Goal: Task Accomplishment & Management: Manage account settings

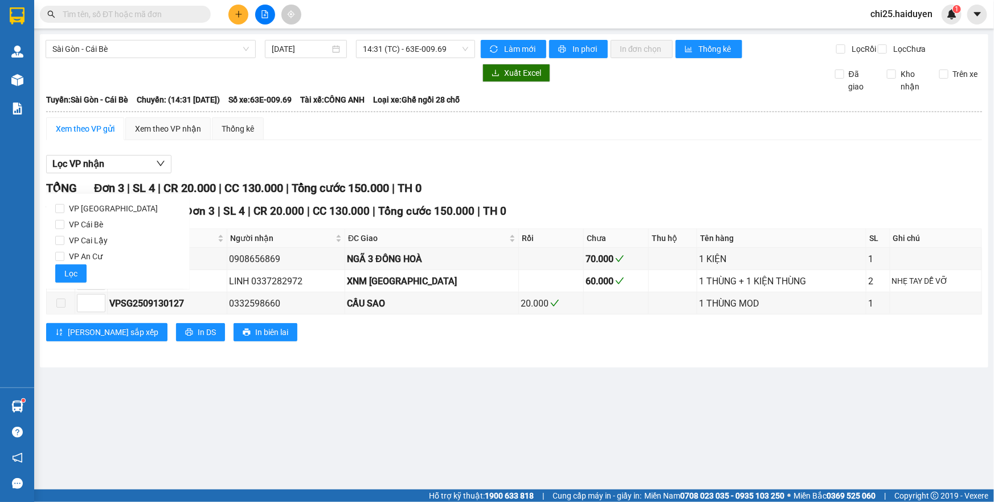
click at [688, 207] on div "TỔNG Đơn 3 | SL 4 | CR 20.000 | CC 130.000 | Tổng cước 150.000 | TH 0 VP [GEOGR…" at bounding box center [514, 268] width 936 height 176
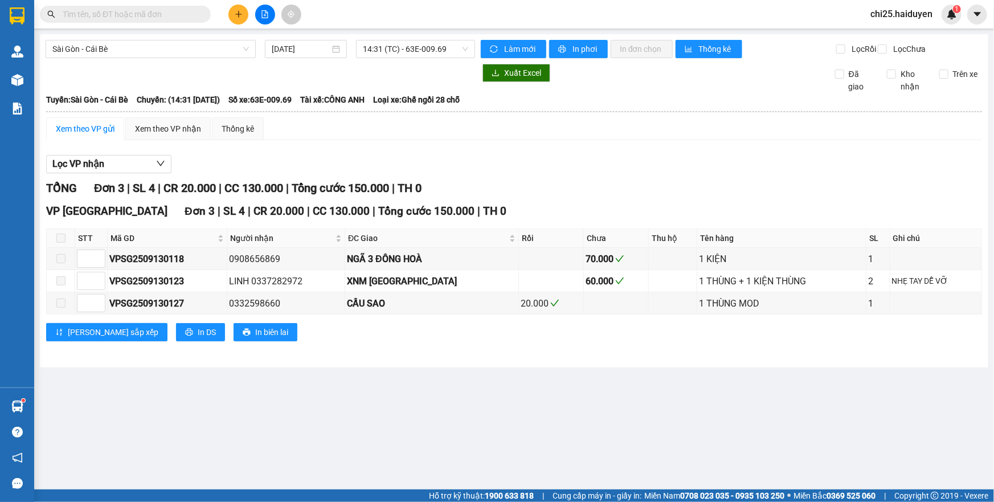
click at [152, 7] on div "Kết quả tìm kiếm ( 0 ) Bộ lọc Gửi 3 ngày gần nhất No Data" at bounding box center [111, 15] width 222 height 20
click at [152, 12] on input "text" at bounding box center [130, 14] width 134 height 13
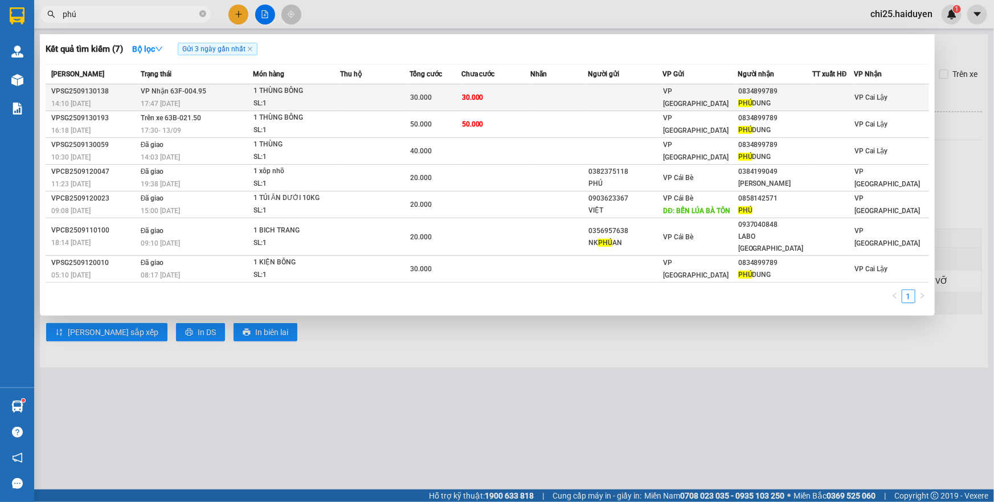
type input "phú"
click at [598, 98] on td at bounding box center [625, 97] width 75 height 27
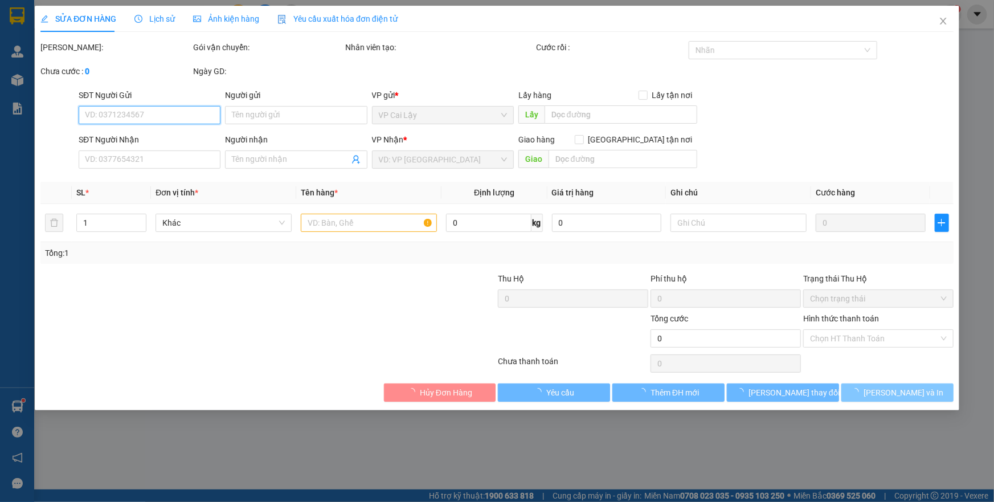
type input "0834899789"
type input "PHÚ DUNG"
type input "30.000"
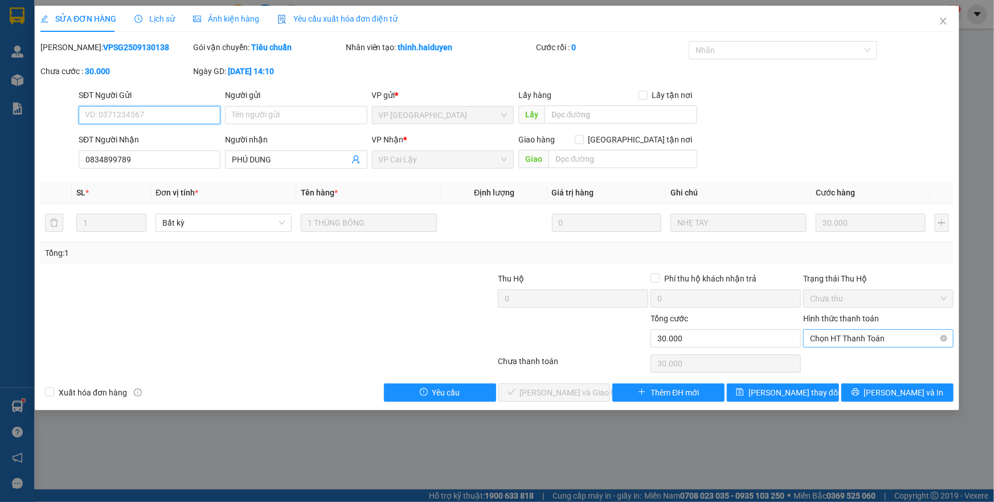
click at [857, 340] on span "Chọn HT Thanh Toán" at bounding box center [878, 338] width 137 height 17
click at [847, 361] on div "Tại văn phòng" at bounding box center [878, 360] width 137 height 13
type input "0"
click at [557, 389] on span "Lưu và Giao hàng" at bounding box center [574, 392] width 109 height 13
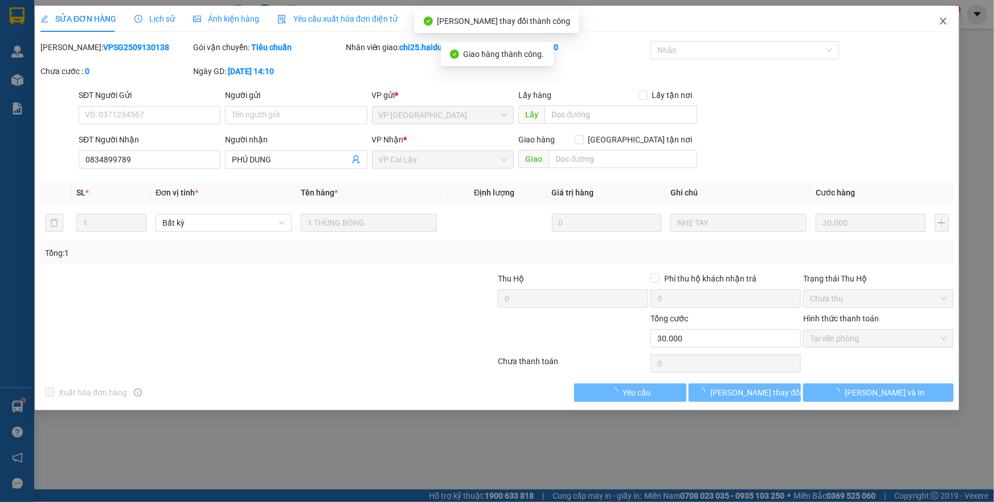
click at [941, 23] on icon "close" at bounding box center [943, 21] width 9 height 9
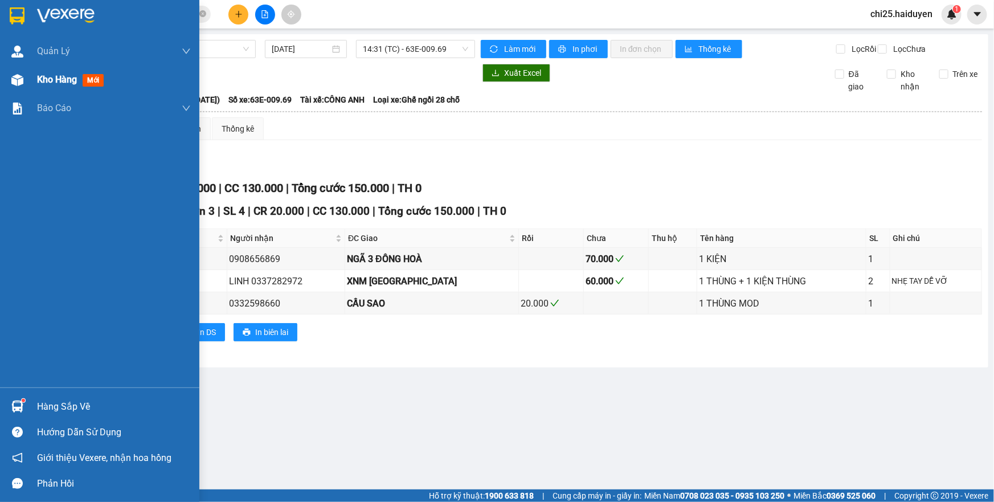
click at [38, 80] on span "Kho hàng" at bounding box center [57, 79] width 40 height 11
click at [55, 81] on span "Kho hàng" at bounding box center [57, 79] width 40 height 11
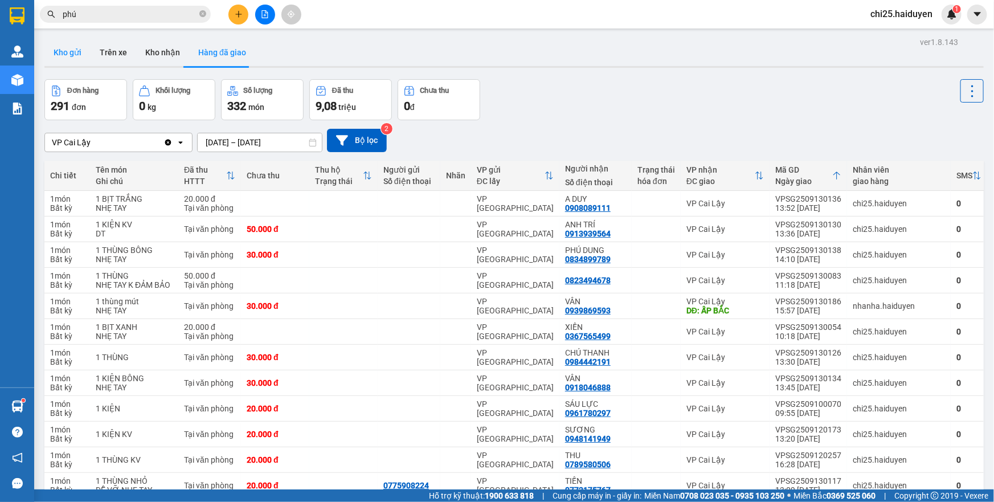
click at [70, 56] on button "Kho gửi" at bounding box center [67, 52] width 46 height 27
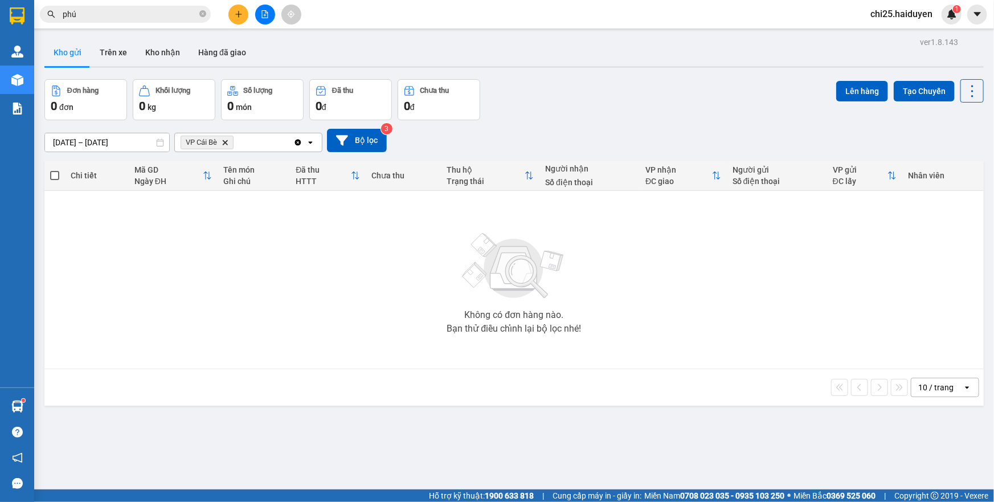
click at [561, 101] on div "Đơn hàng 0 đơn Khối lượng 0 kg Số lượng 0 món Đã thu 0 đ Chưa thu 0 đ Lên hàng …" at bounding box center [514, 99] width 940 height 41
click at [160, 50] on button "Kho nhận" at bounding box center [162, 52] width 53 height 27
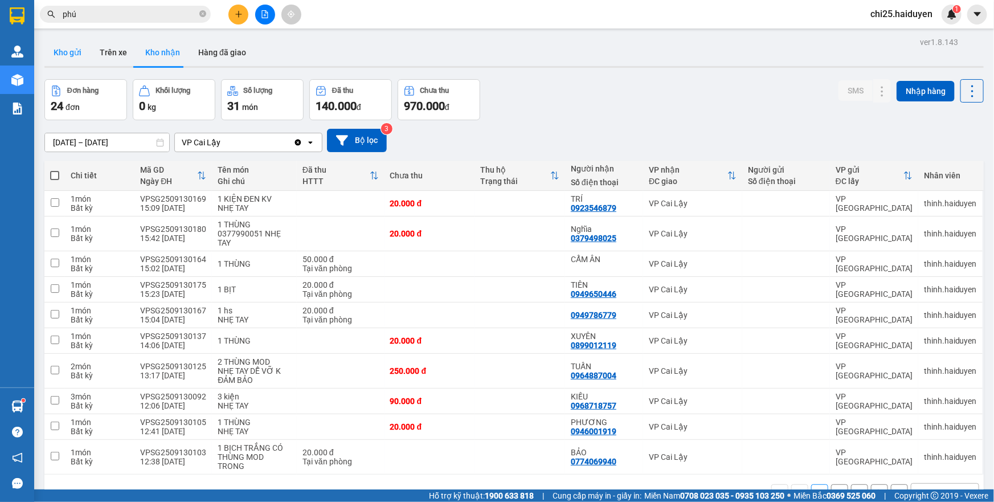
click at [68, 52] on button "Kho gửi" at bounding box center [67, 52] width 46 height 27
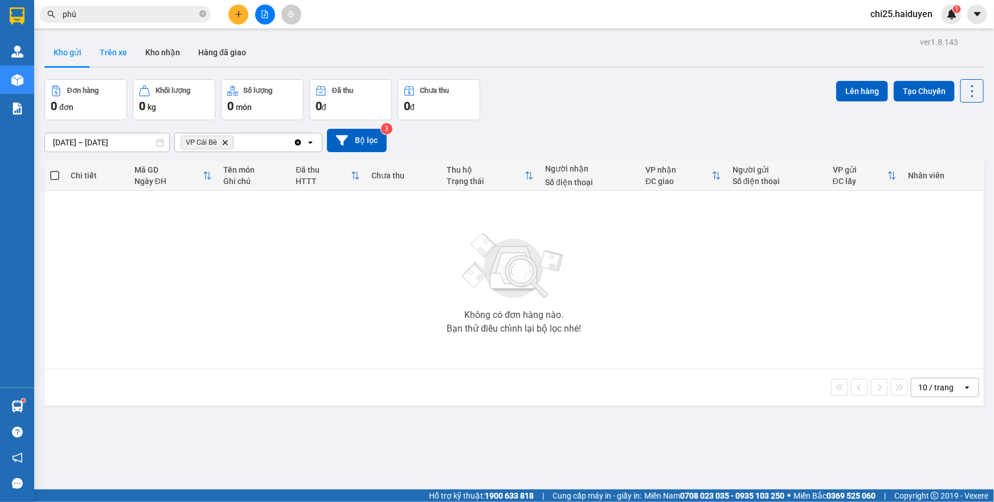
click at [111, 51] on button "Trên xe" at bounding box center [114, 52] width 46 height 27
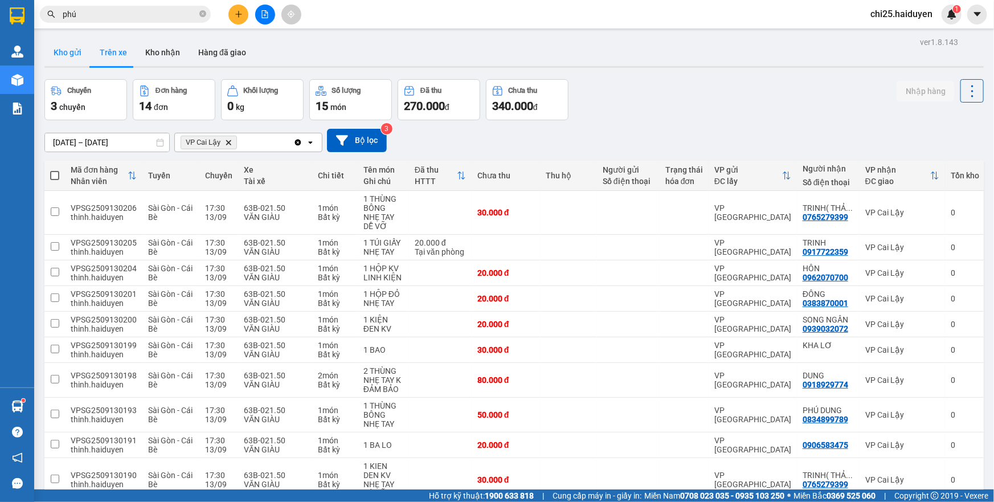
click at [76, 56] on button "Kho gửi" at bounding box center [67, 52] width 46 height 27
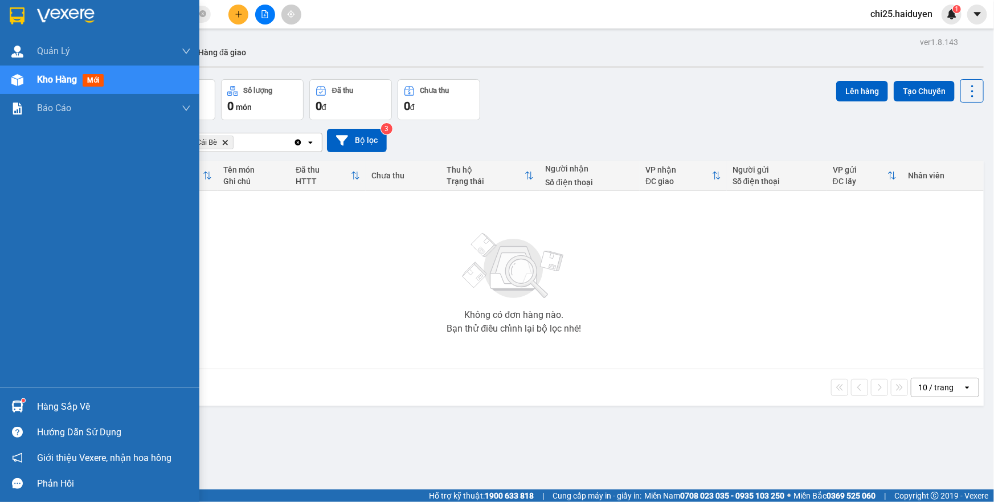
click at [33, 408] on div "Hàng sắp về" at bounding box center [99, 407] width 199 height 26
click at [33, 408] on div "Quản Lý Quản lý thu hộ Kho hàng mới Báo cáo Báo cáo dòng tiền (nhân viên) Hàng …" at bounding box center [99, 251] width 199 height 502
click at [33, 408] on div "Hàng sắp về" at bounding box center [99, 407] width 199 height 26
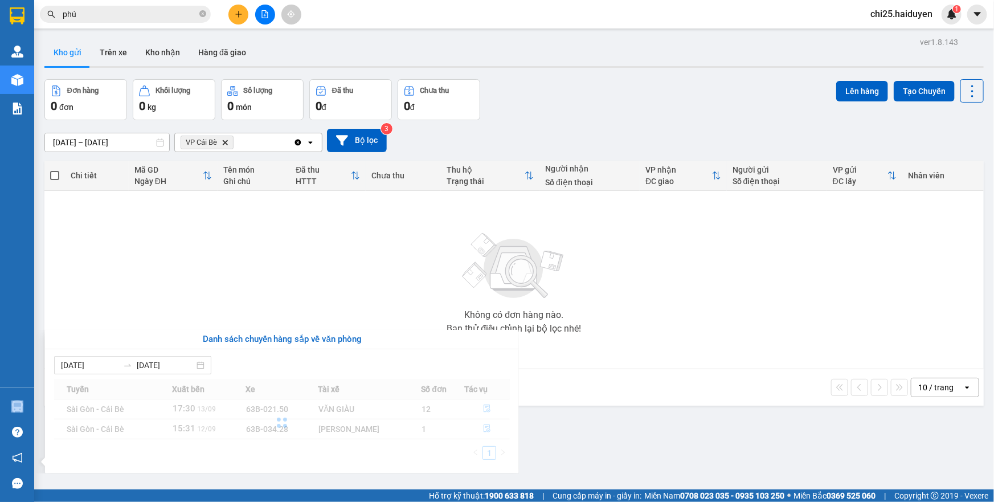
click at [33, 408] on div "Quản Lý Quản lý thu hộ Kho hàng mới Báo cáo Báo cáo dòng tiền (nhân viên) Hàng …" at bounding box center [17, 251] width 34 height 502
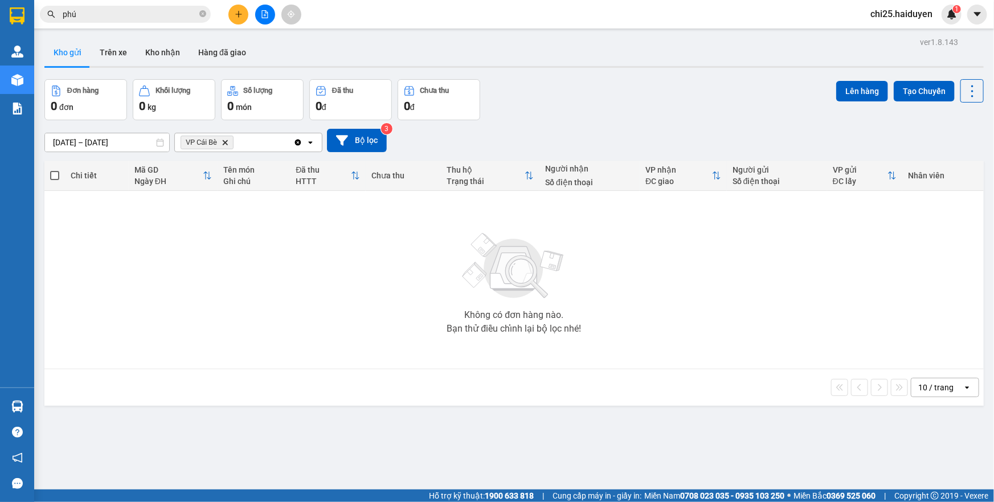
drag, startPoint x: 359, startPoint y: 296, endPoint x: 332, endPoint y: 301, distance: 27.3
click at [359, 297] on div "Không có đơn hàng nào. Bạn thử điều chỉnh lại bộ lọc nhé!" at bounding box center [514, 279] width 928 height 171
click at [224, 140] on icon "Delete" at bounding box center [225, 142] width 7 height 7
click at [247, 144] on div "Chọn văn phòng nhận" at bounding box center [221, 142] width 79 height 11
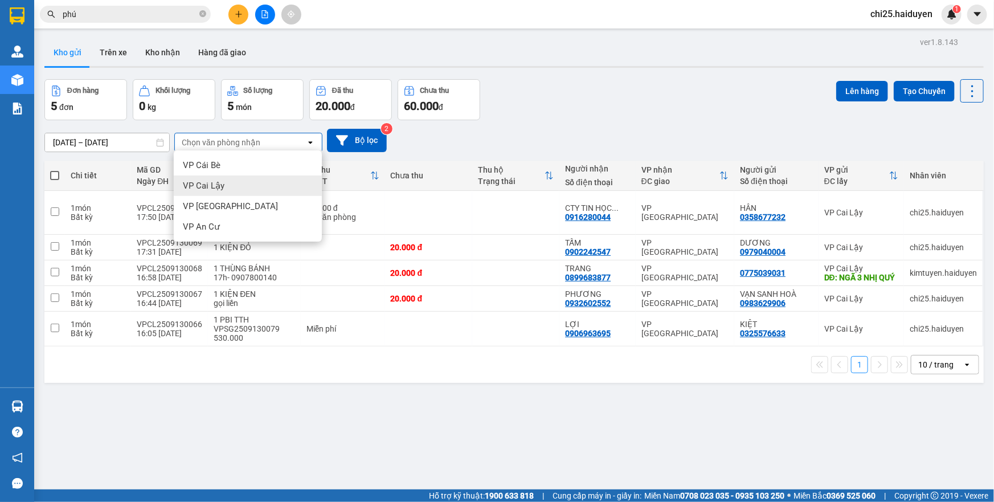
click at [233, 182] on div "VP Cai Lậy" at bounding box center [248, 186] width 148 height 21
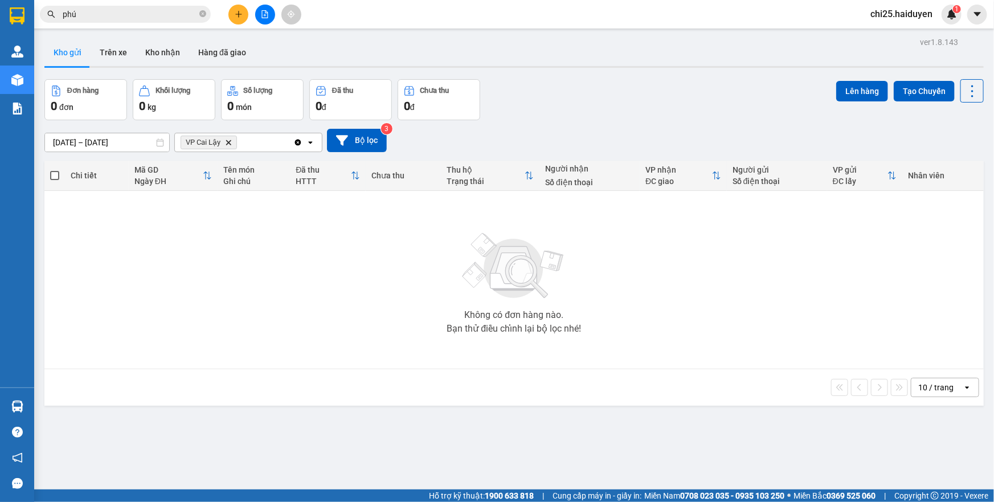
click at [229, 142] on icon "VP Cai Lậy, close by backspace" at bounding box center [228, 142] width 5 height 5
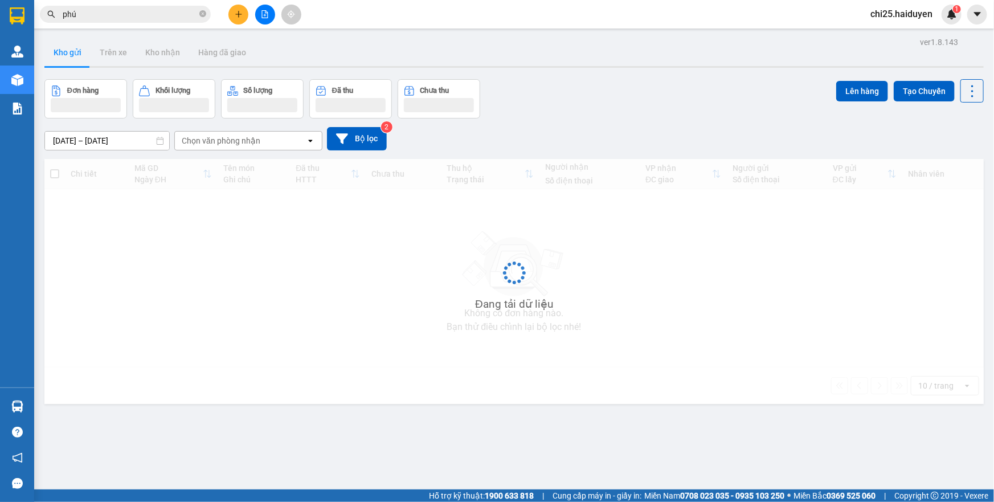
click at [235, 145] on div "Chọn văn phòng nhận" at bounding box center [221, 140] width 79 height 11
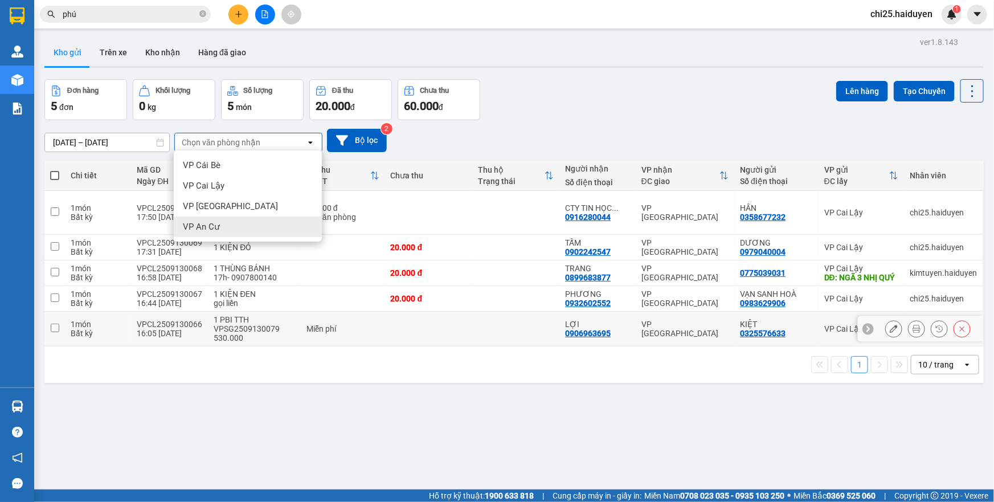
click at [172, 347] on td "VPCL2509130066 16:05 13/09" at bounding box center [169, 329] width 77 height 35
checkbox input "true"
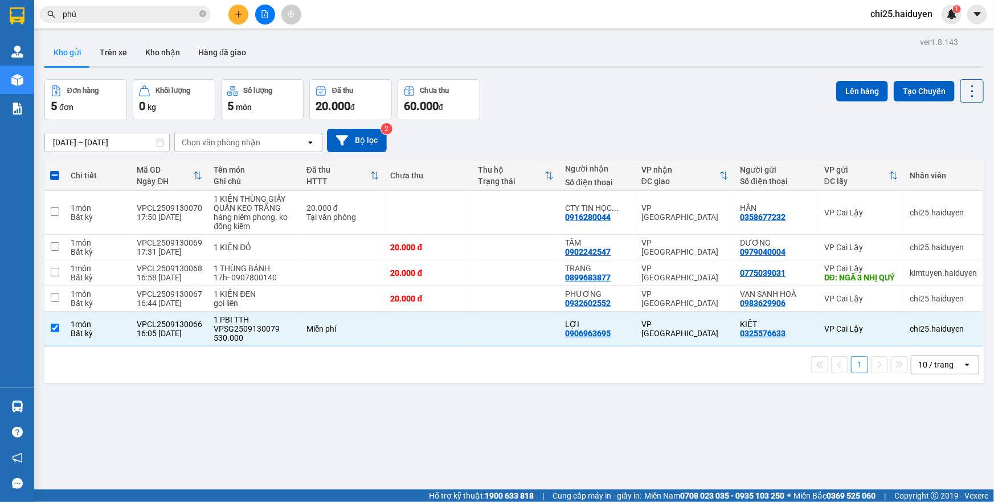
click at [377, 368] on div "1 10 / trang open" at bounding box center [514, 364] width 931 height 19
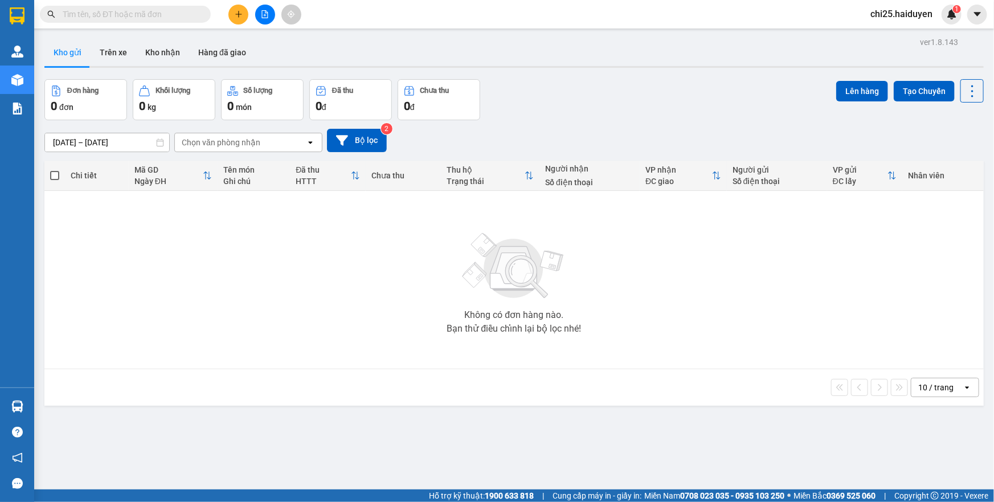
drag, startPoint x: 138, startPoint y: 9, endPoint x: 135, endPoint y: 18, distance: 9.0
click at [138, 10] on input "text" at bounding box center [130, 14] width 134 height 13
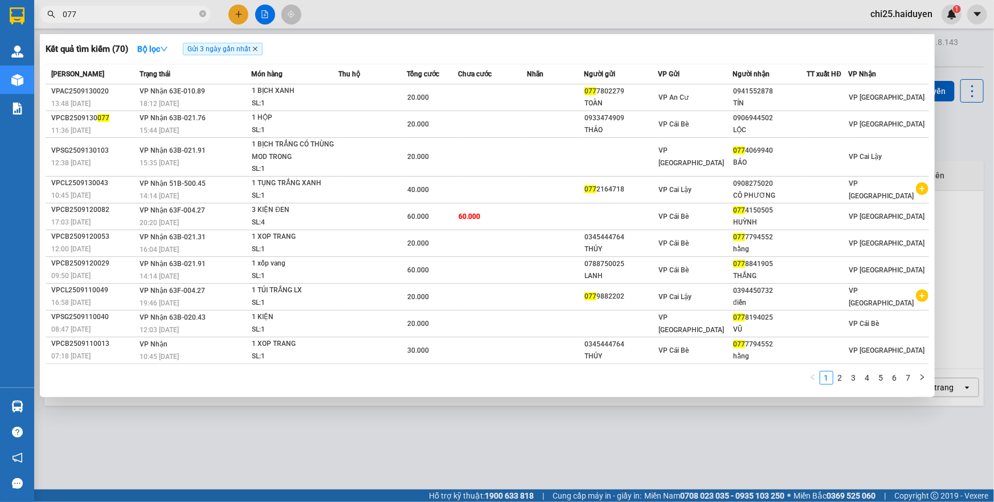
type input "077"
click at [256, 51] on icon "close" at bounding box center [255, 49] width 6 height 6
click at [197, 13] on input "077" at bounding box center [130, 14] width 134 height 13
click at [205, 14] on icon "close-circle" at bounding box center [202, 13] width 7 height 7
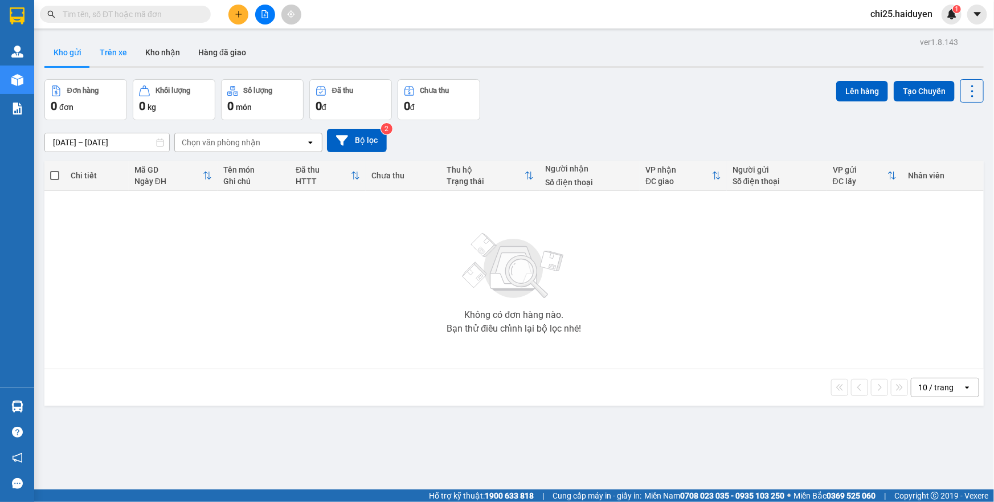
click at [118, 55] on button "Trên xe" at bounding box center [114, 52] width 46 height 27
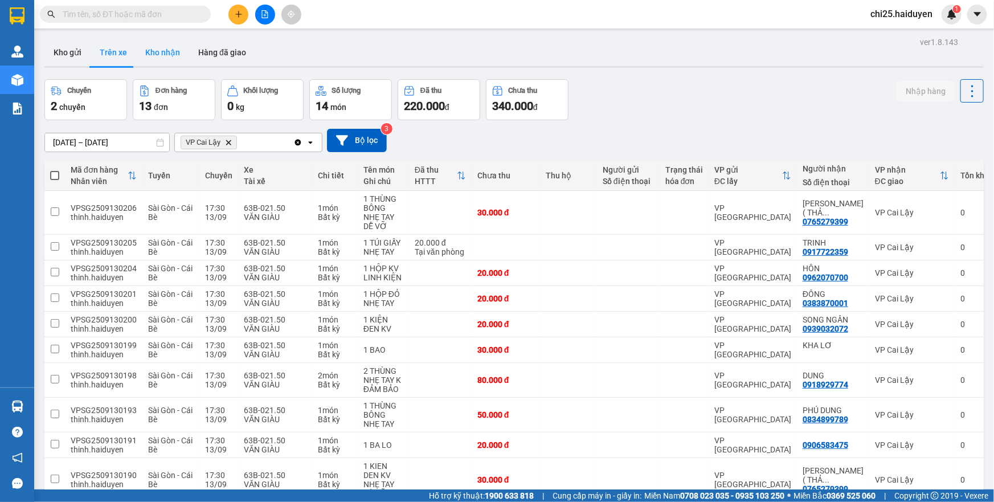
click at [154, 49] on button "Kho nhận" at bounding box center [162, 52] width 53 height 27
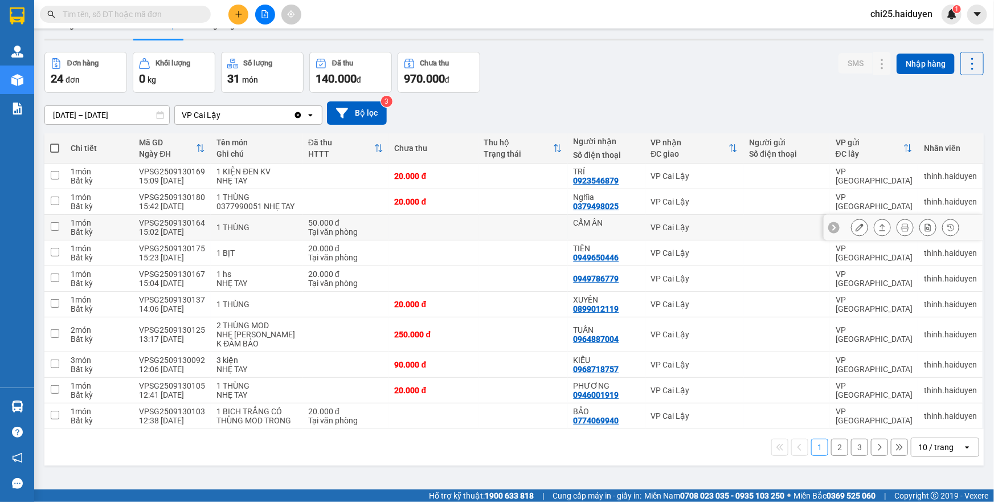
scroll to position [52, 0]
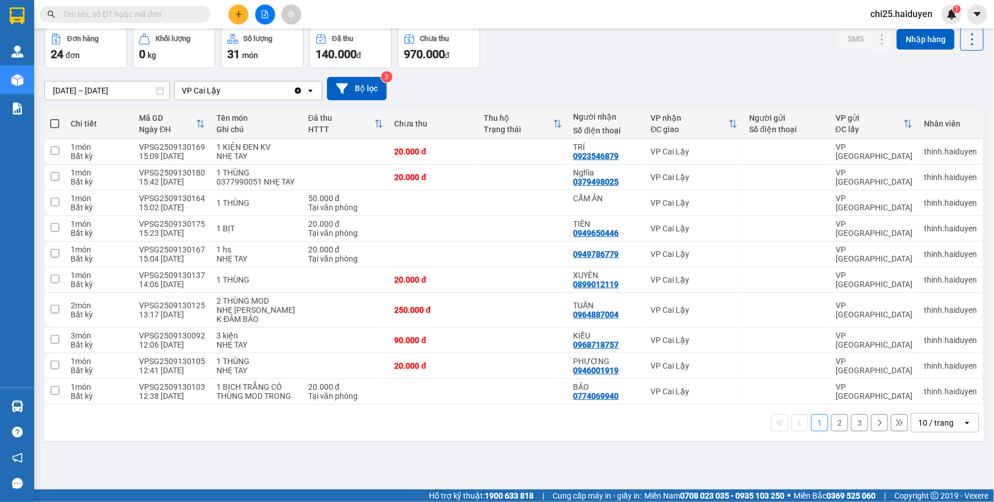
click at [948, 432] on div "10 / trang" at bounding box center [937, 423] width 51 height 18
click at [925, 417] on span "100 / trang" at bounding box center [932, 415] width 41 height 11
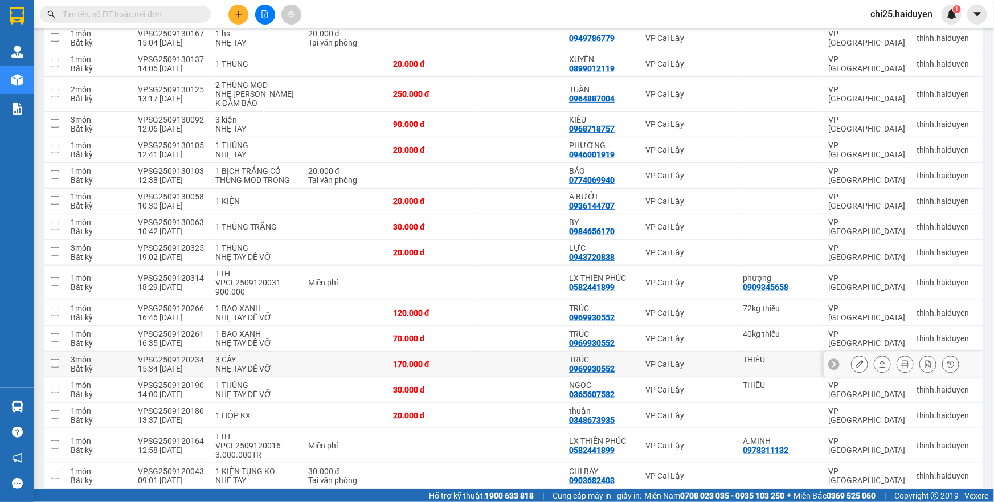
scroll to position [267, 0]
click at [647, 176] on div "VP Cai Lậy" at bounding box center [689, 176] width 86 height 9
checkbox input "true"
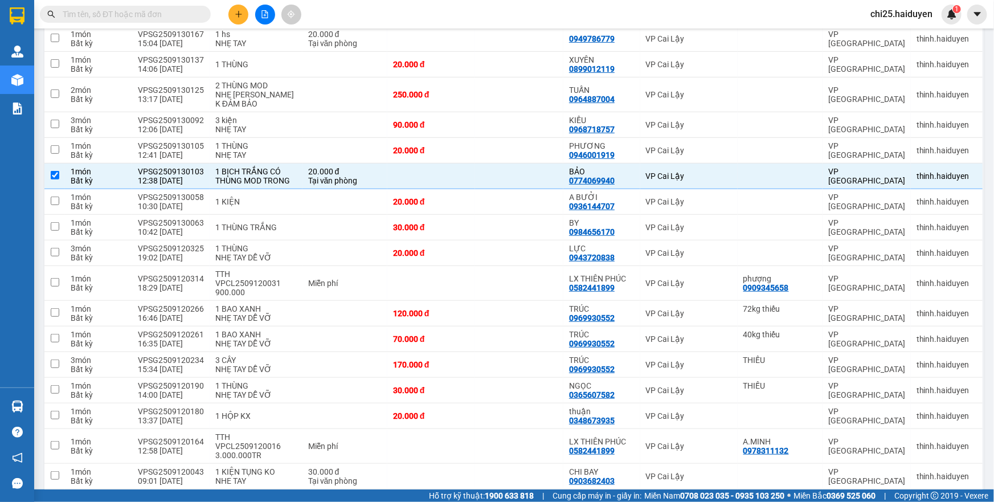
click at [167, 17] on input "text" at bounding box center [130, 14] width 134 height 13
click at [147, 12] on input "text" at bounding box center [130, 14] width 134 height 13
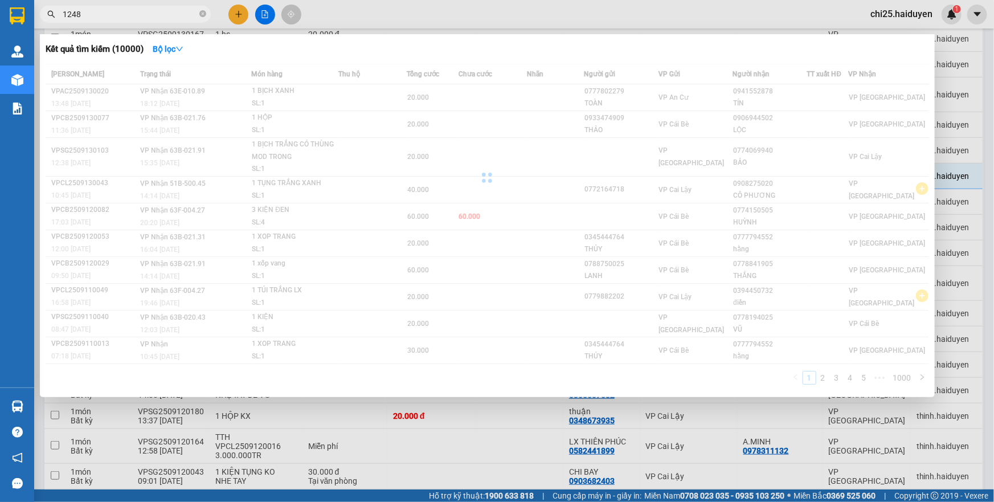
type input "12486"
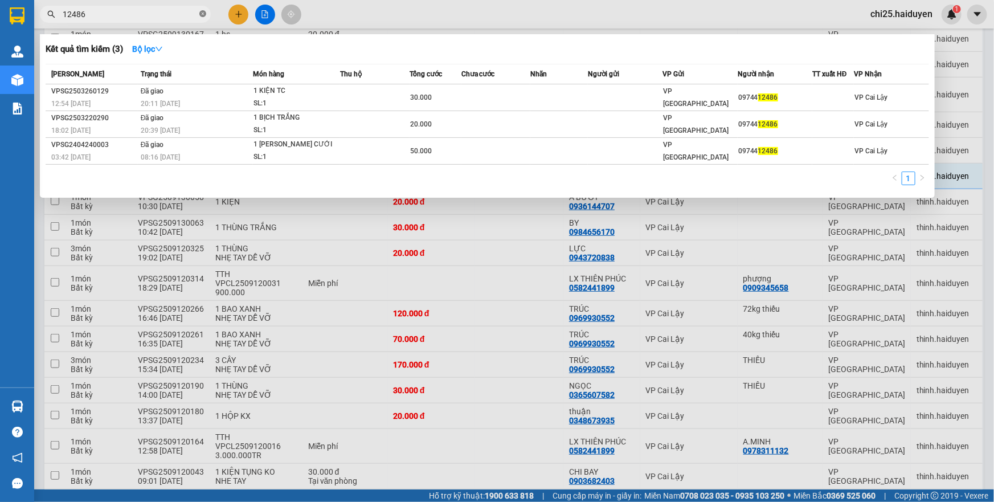
click at [201, 19] on span at bounding box center [202, 14] width 7 height 11
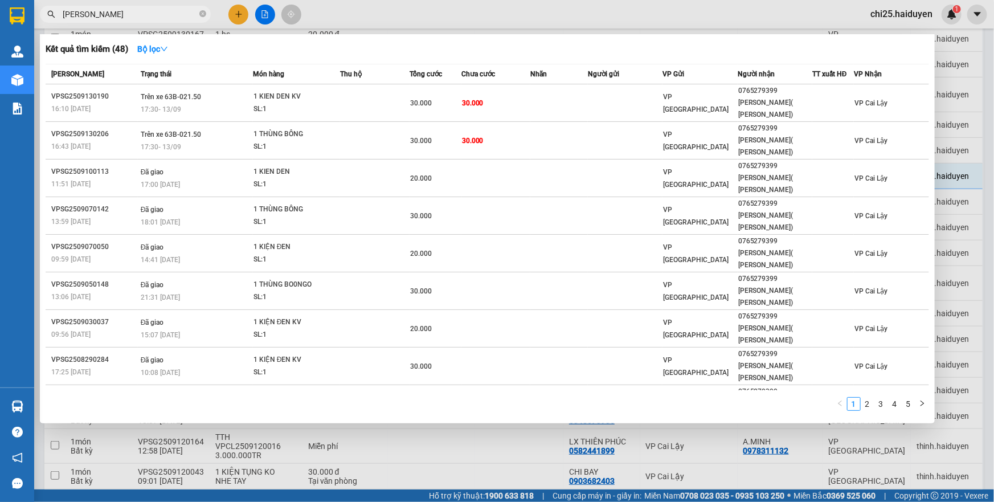
type input "[PERSON_NAME]"
click at [330, 400] on div at bounding box center [497, 251] width 994 height 502
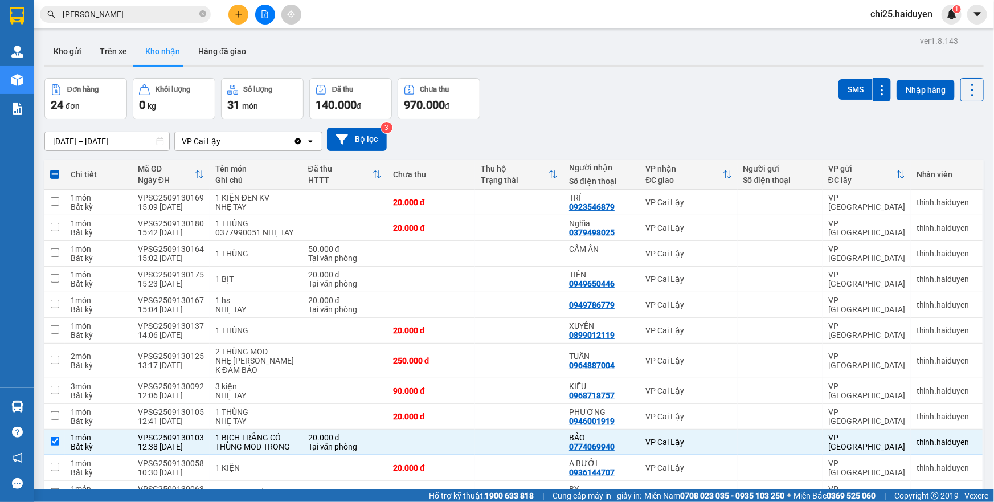
scroll to position [0, 0]
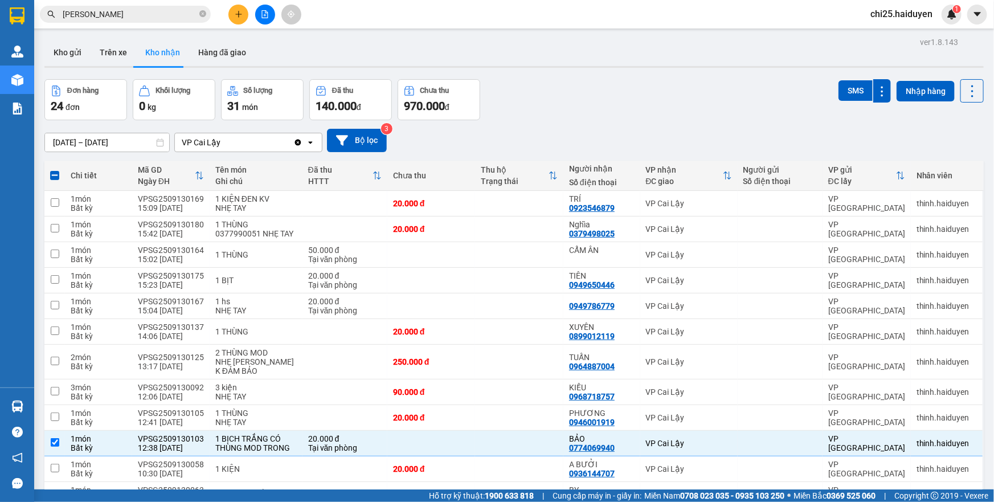
click at [172, 5] on div "Kết quả [PERSON_NAME] ( 48 ) Bộ lọc Mã ĐH Trạng thái Món hàng Thu hộ Tổng [PERS…" at bounding box center [111, 15] width 222 height 20
click at [121, 43] on button "Trên xe" at bounding box center [114, 52] width 46 height 27
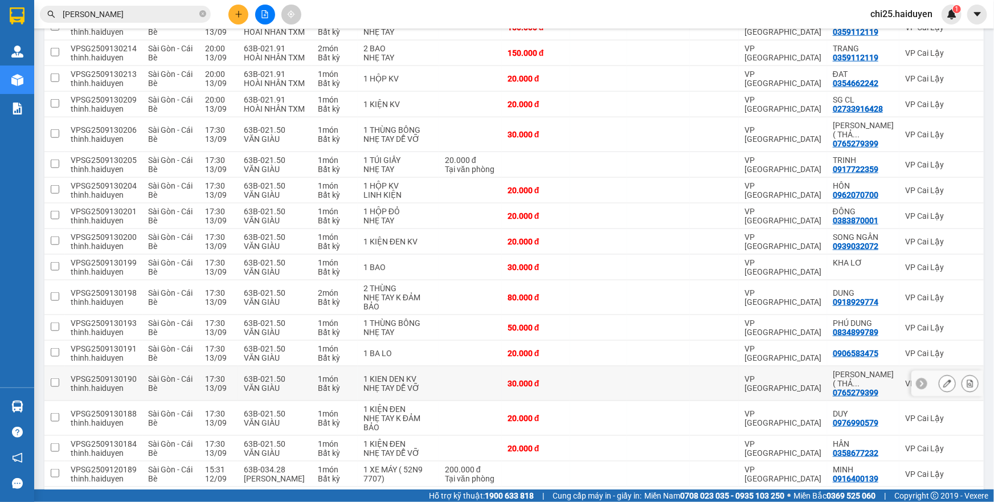
scroll to position [572, 0]
